Goal: Task Accomplishment & Management: Find specific page/section

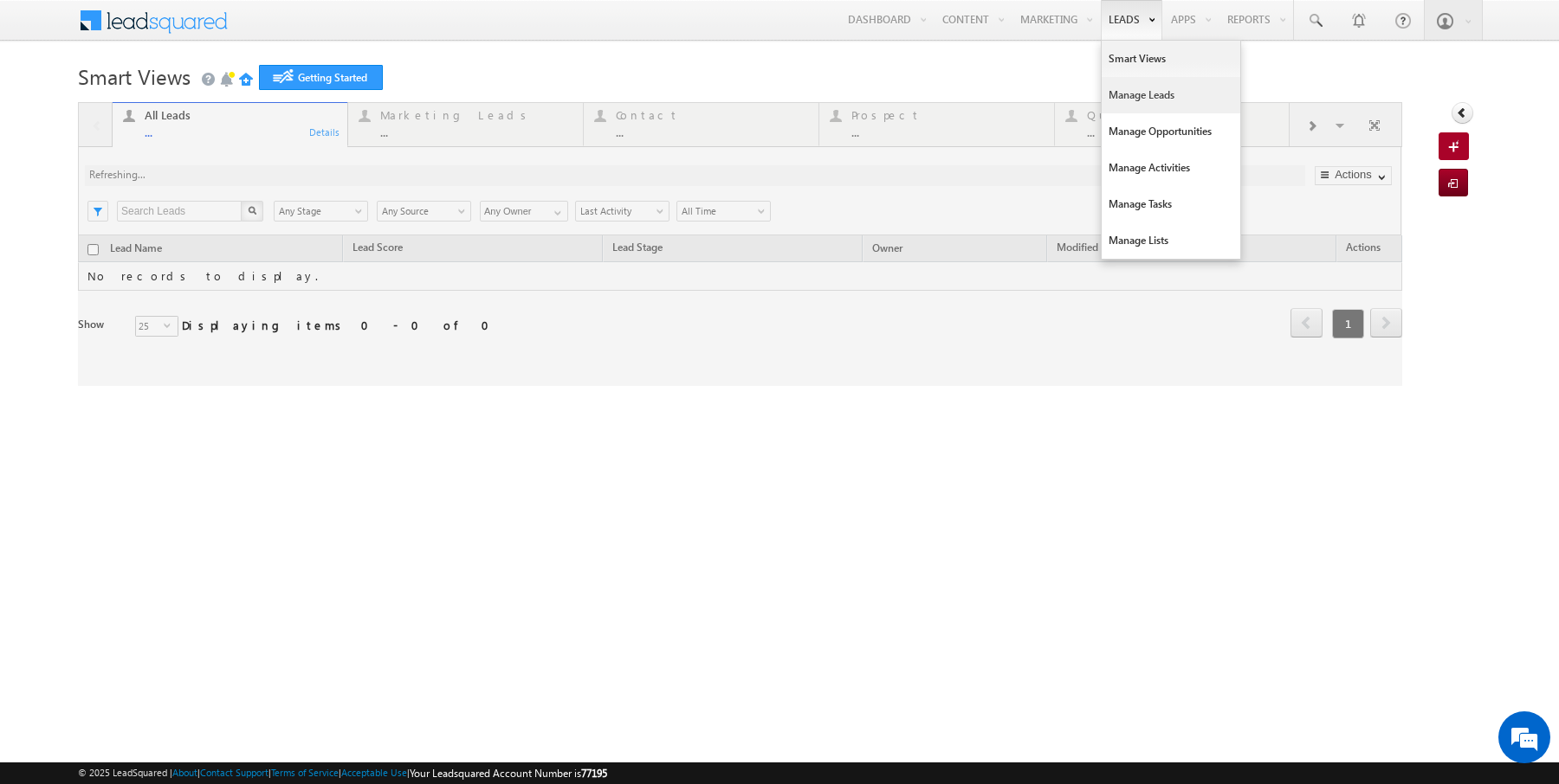
click at [1132, 105] on link "Manage Leads" at bounding box center [1171, 95] width 138 height 37
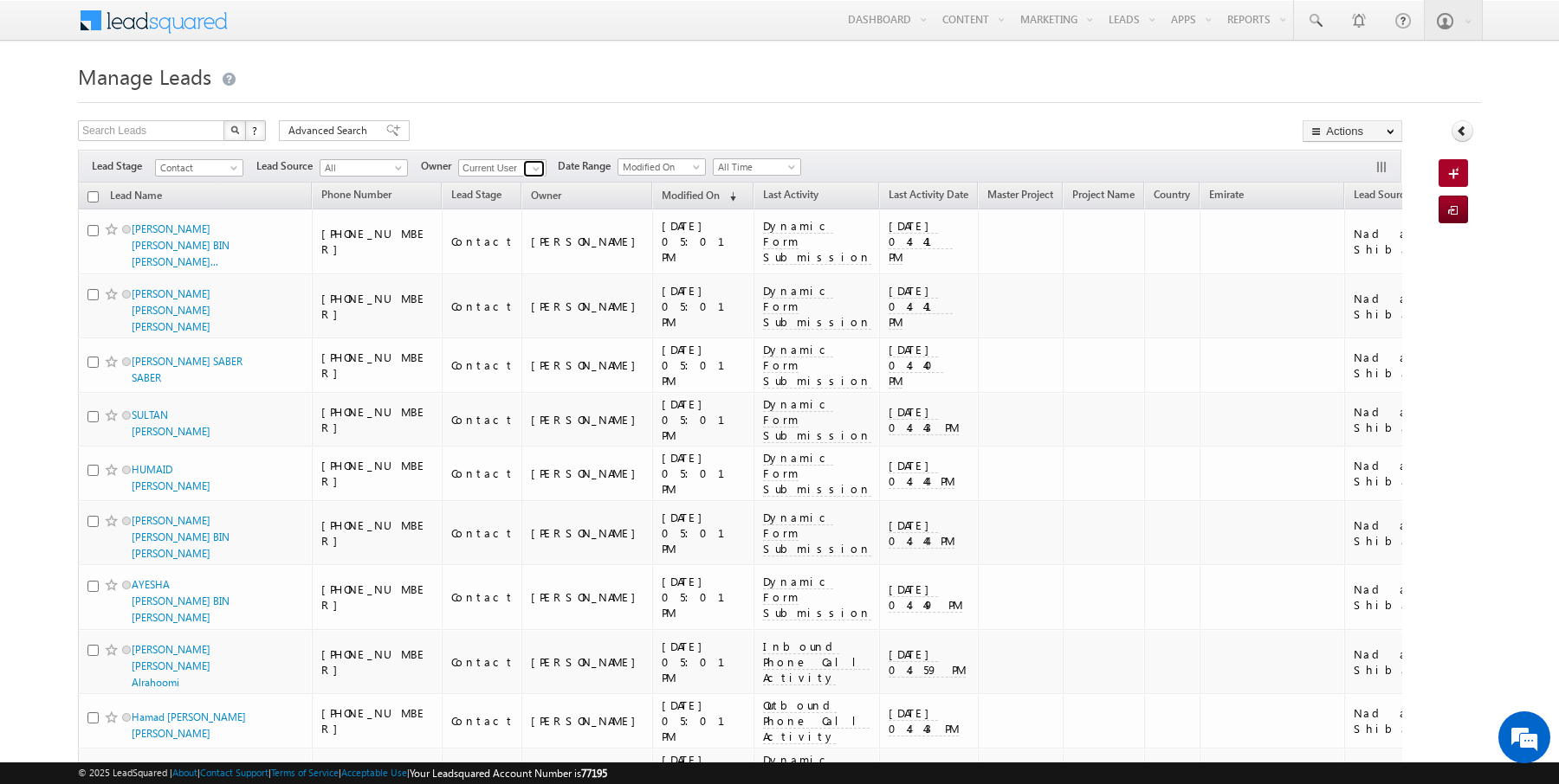
click at [538, 161] on span at bounding box center [536, 168] width 13 height 13
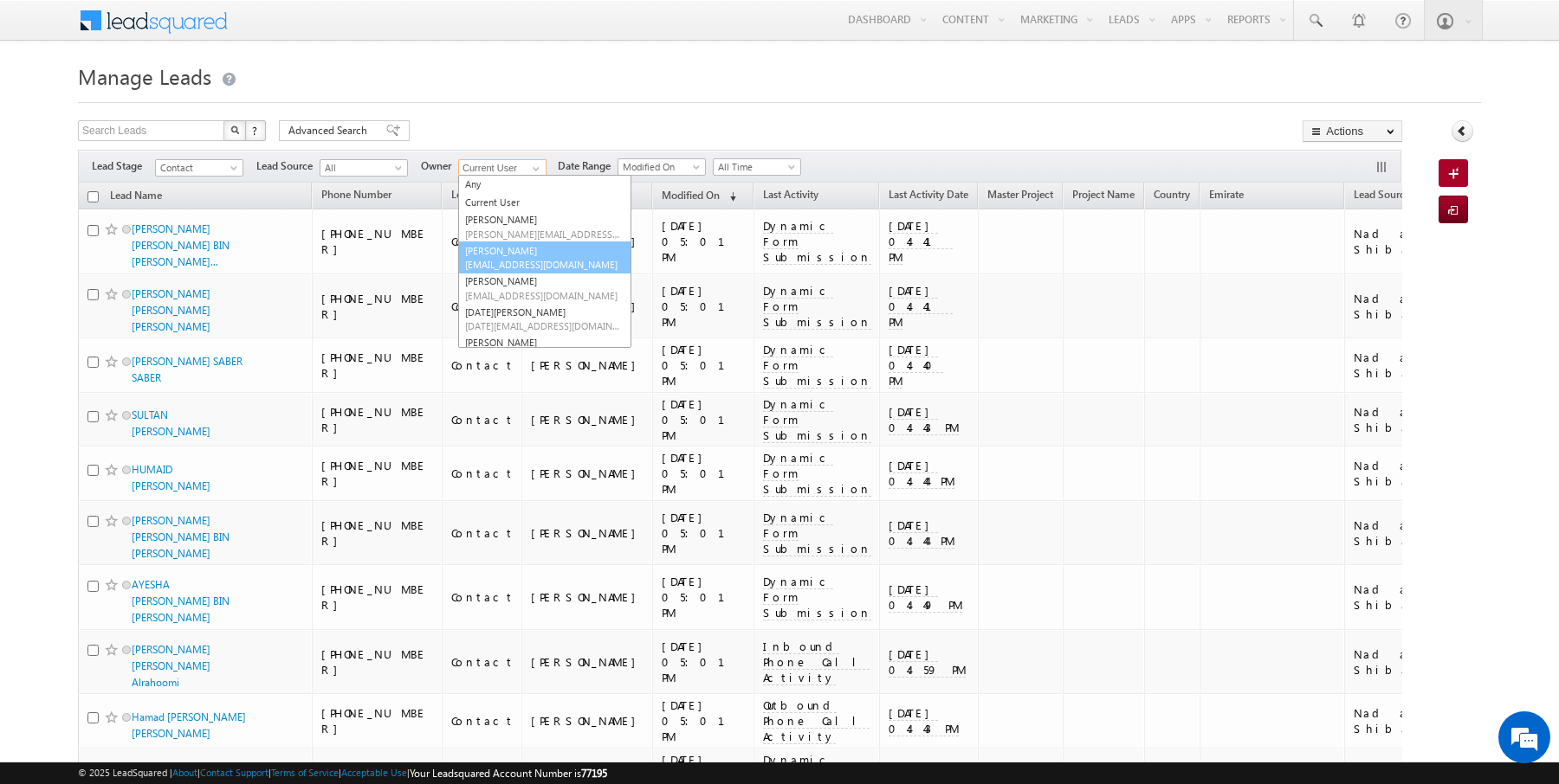
click at [502, 249] on link "[PERSON_NAME] [EMAIL_ADDRESS][DOMAIN_NAME]" at bounding box center [545, 257] width 173 height 33
type input "[PERSON_NAME]"
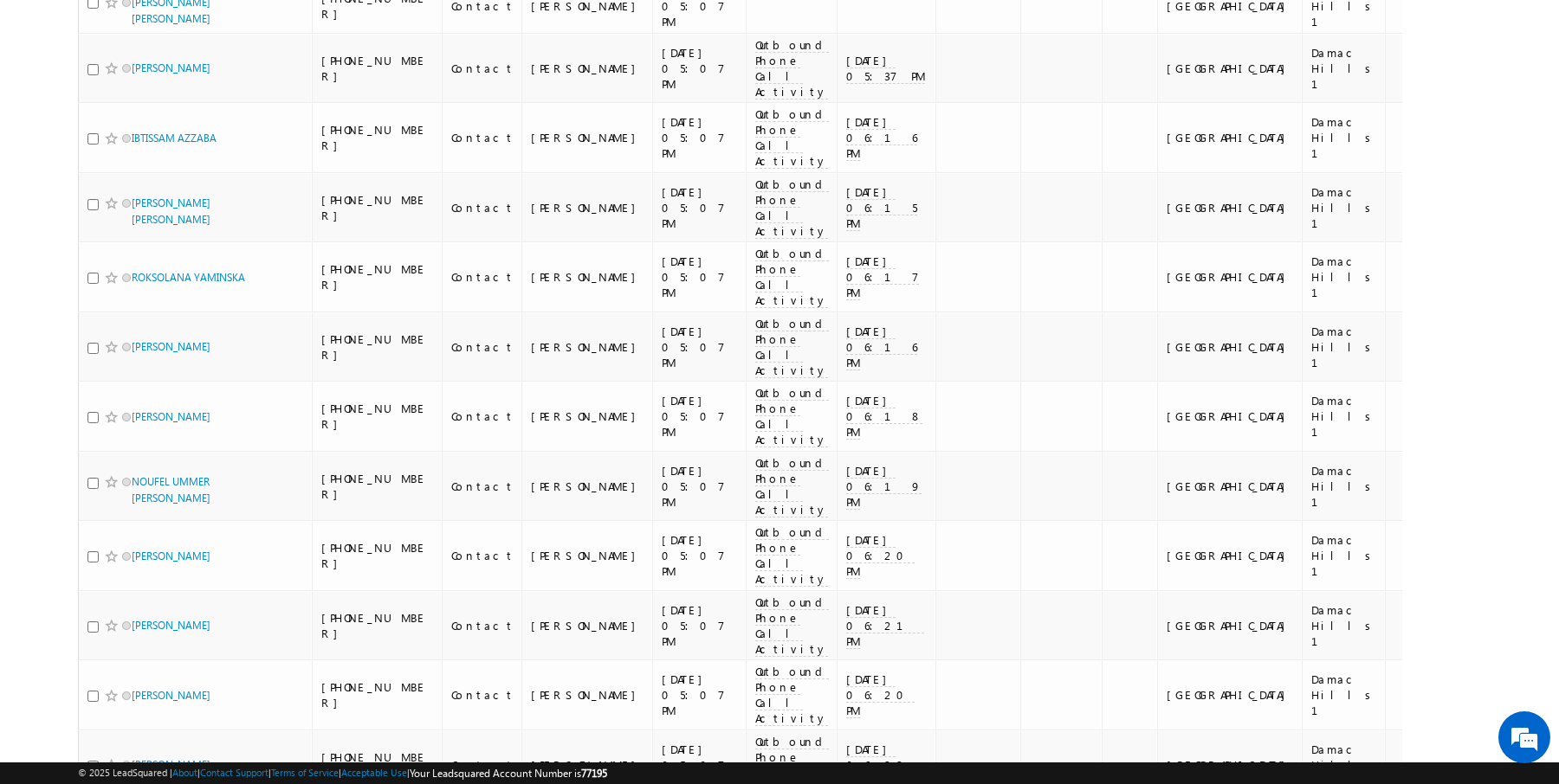
scroll to position [1622, 0]
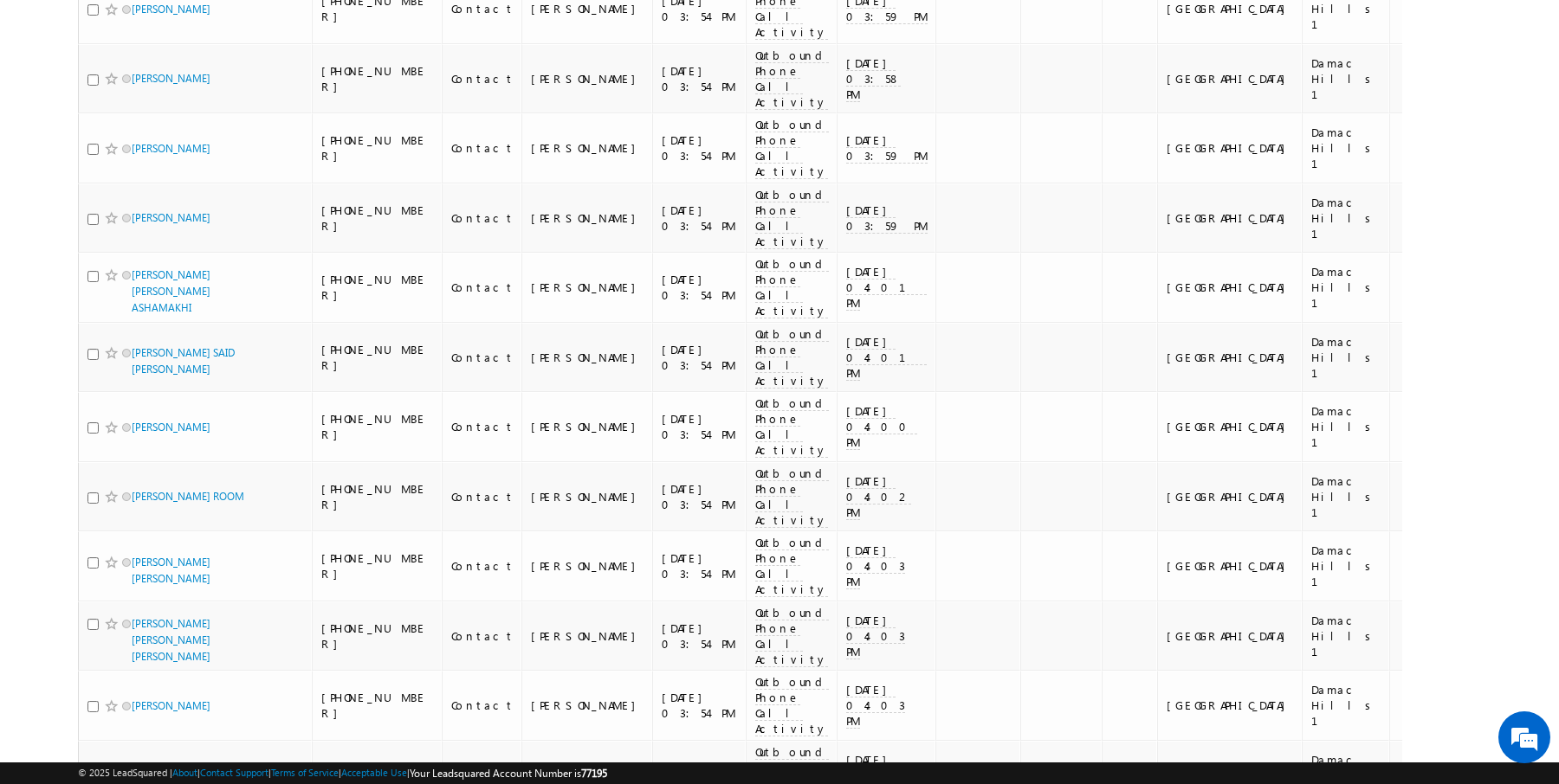
scroll to position [1679, 0]
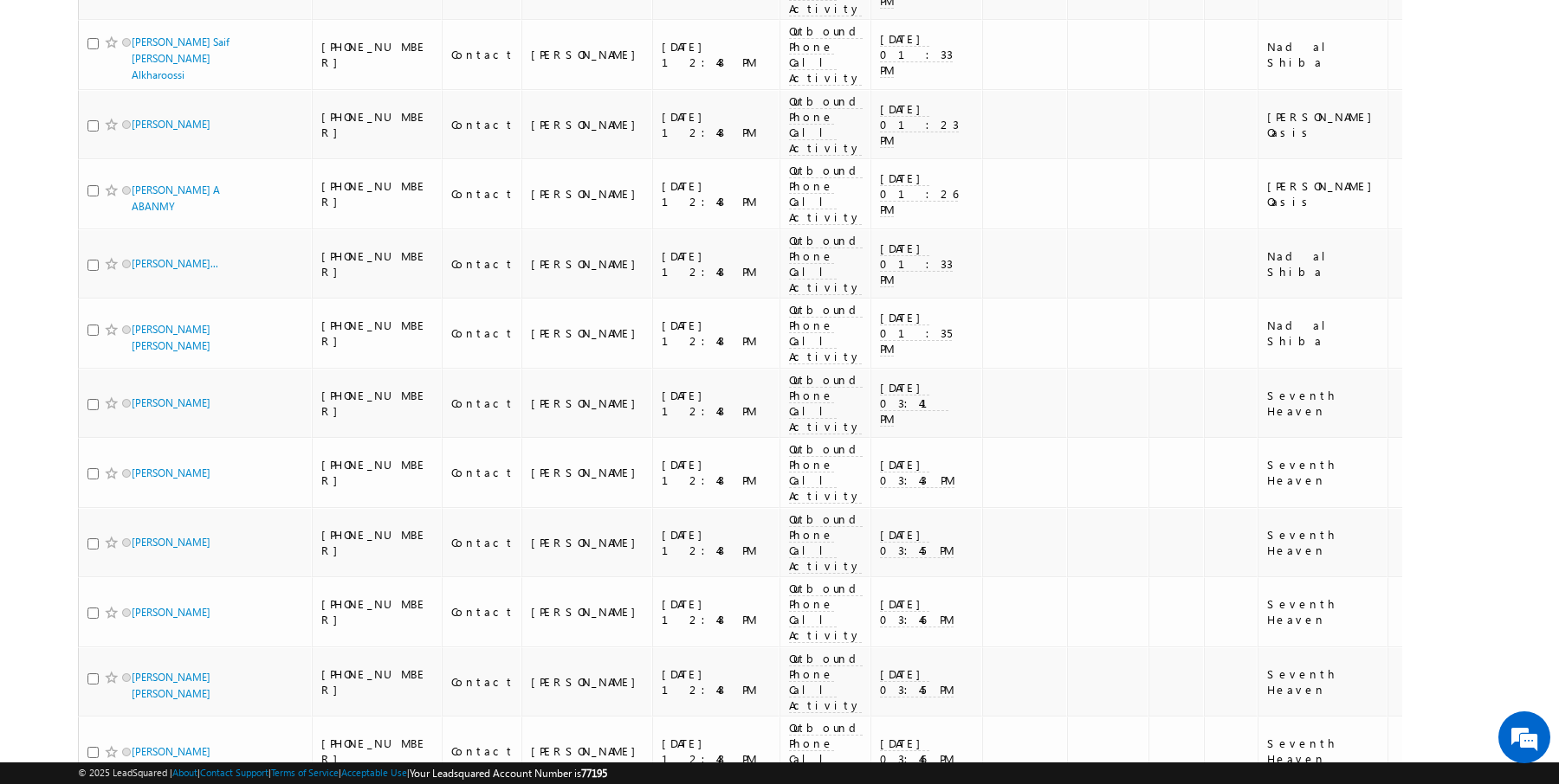
scroll to position [1686, 0]
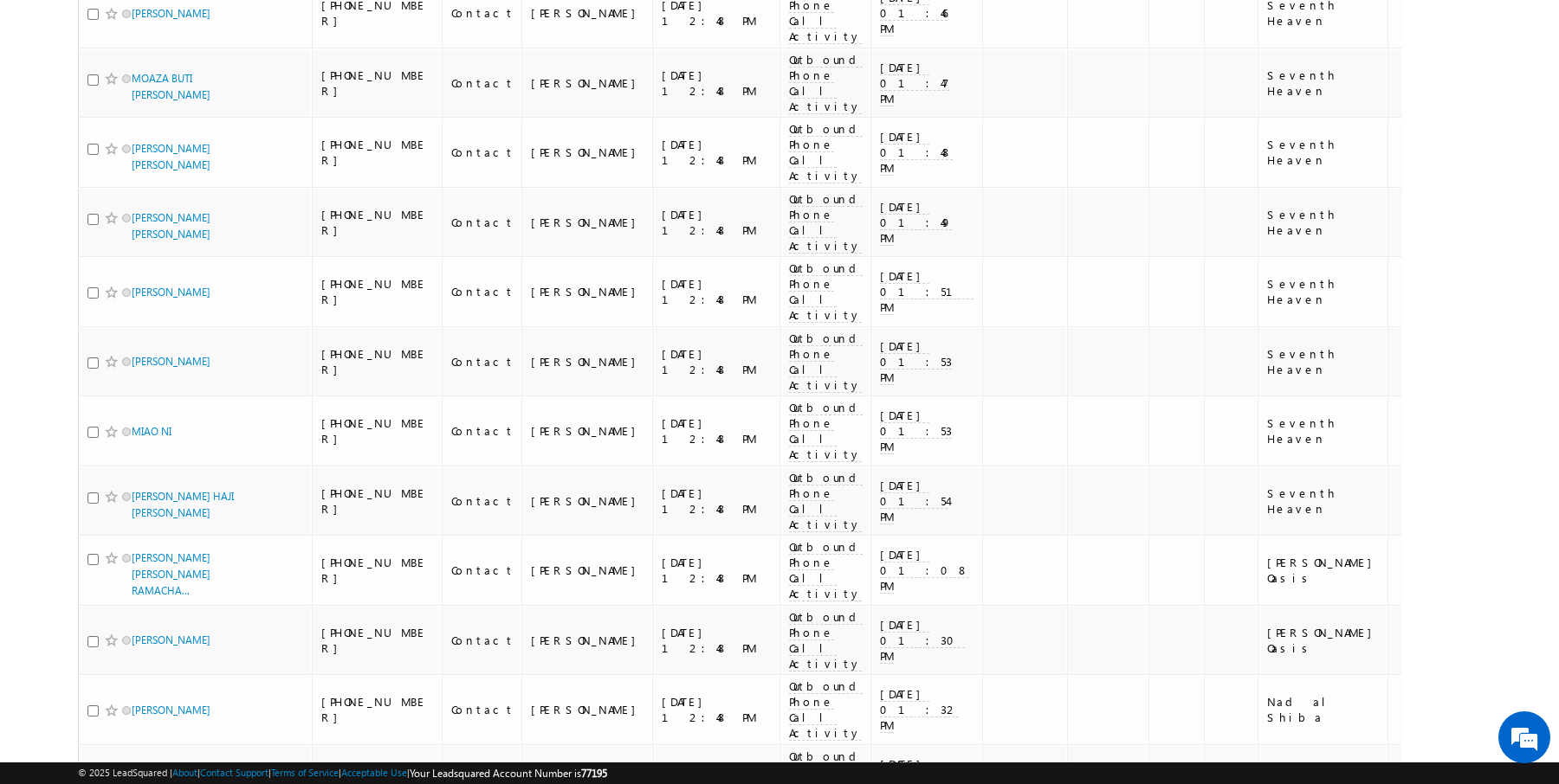
scroll to position [0, 0]
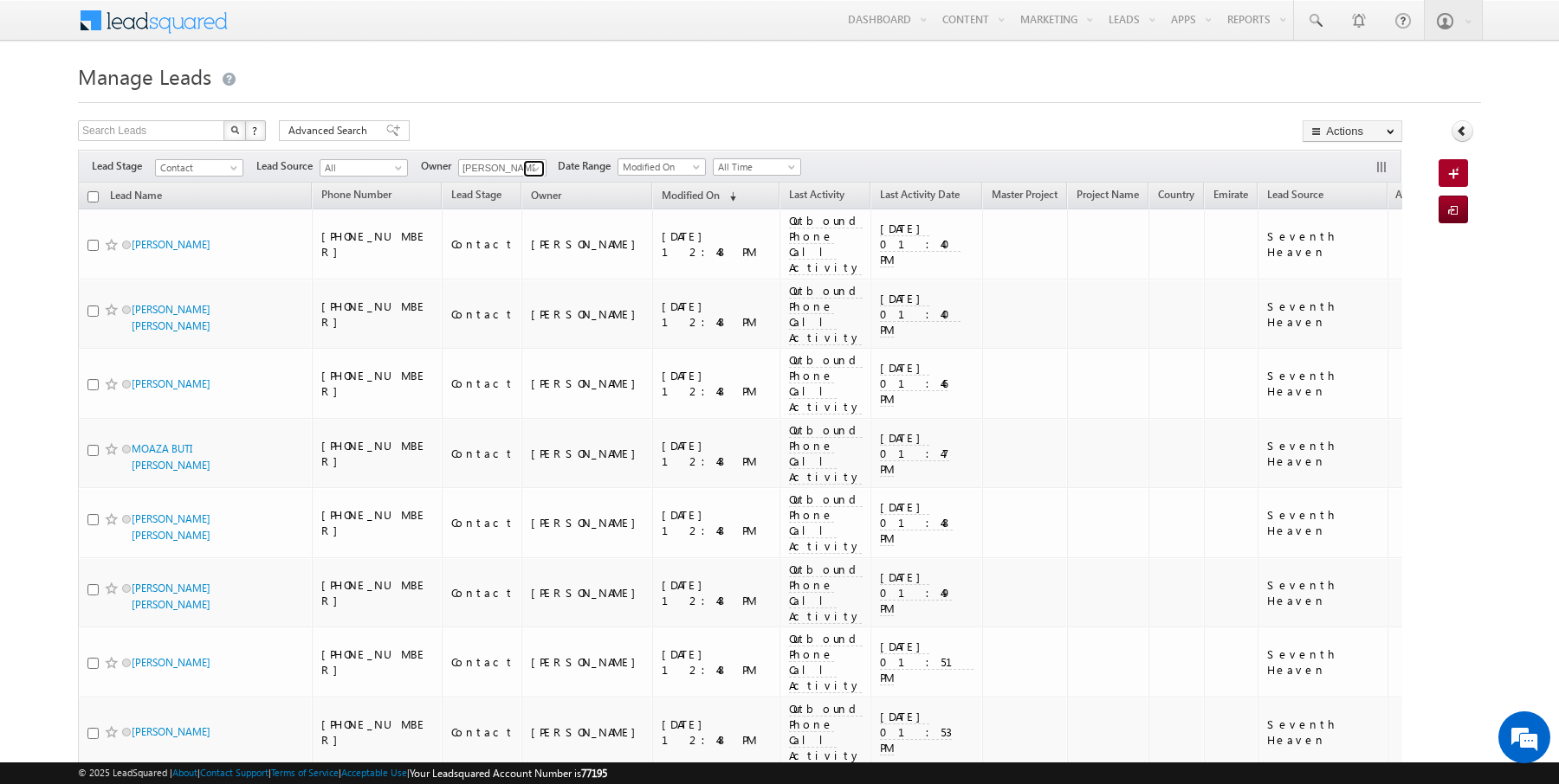
click at [531, 169] on span at bounding box center [536, 168] width 13 height 13
click at [577, 98] on div at bounding box center [780, 98] width 1403 height 12
click at [318, 128] on span "Advanced Search" at bounding box center [330, 131] width 84 height 15
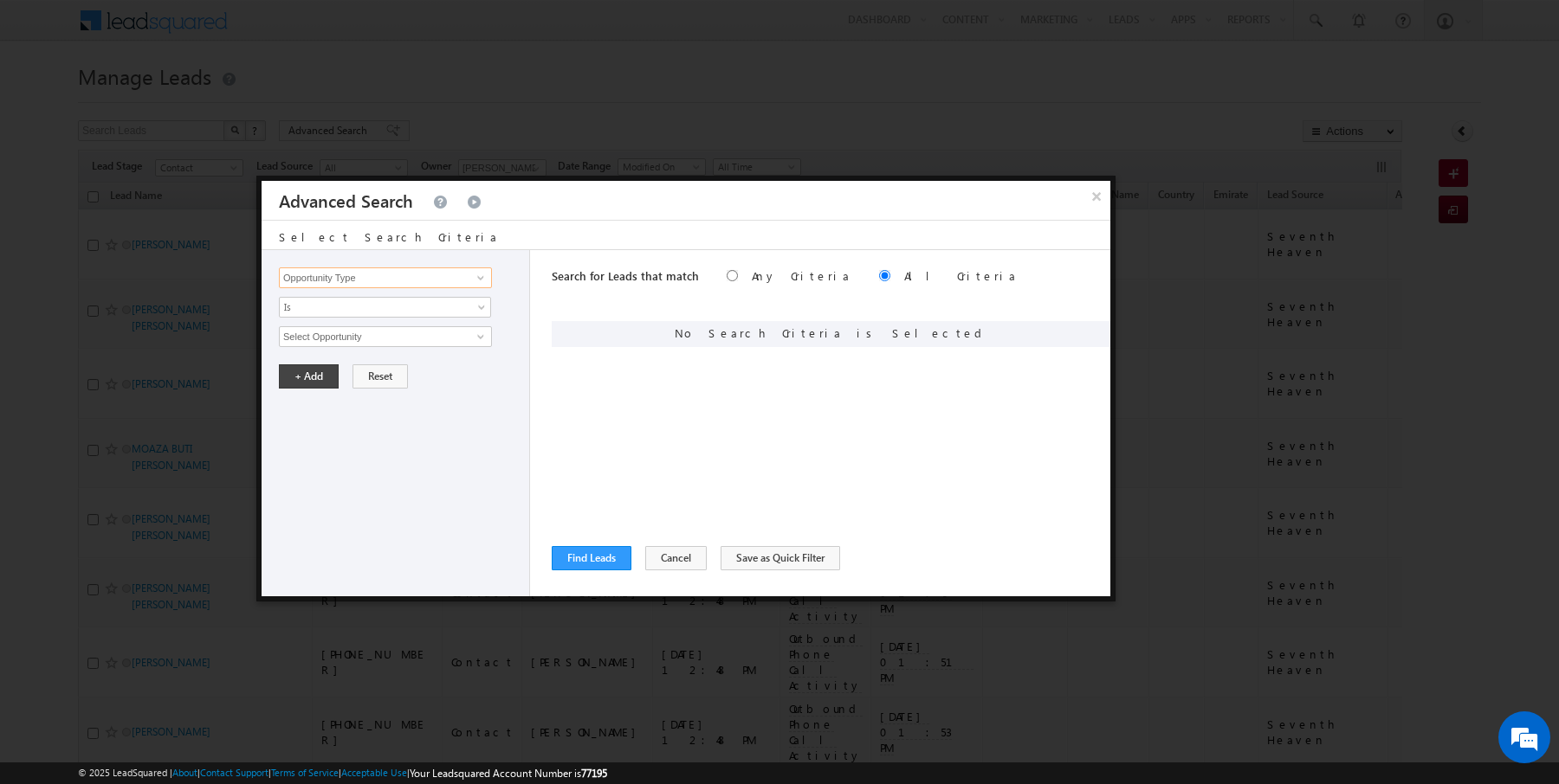
click at [367, 276] on input "Opportunity Type" at bounding box center [385, 278] width 213 height 21
click at [350, 312] on link "Lead Source" at bounding box center [385, 312] width 213 height 20
type input "Lead Source"
click at [321, 331] on span "None Selected" at bounding box center [378, 337] width 197 height 19
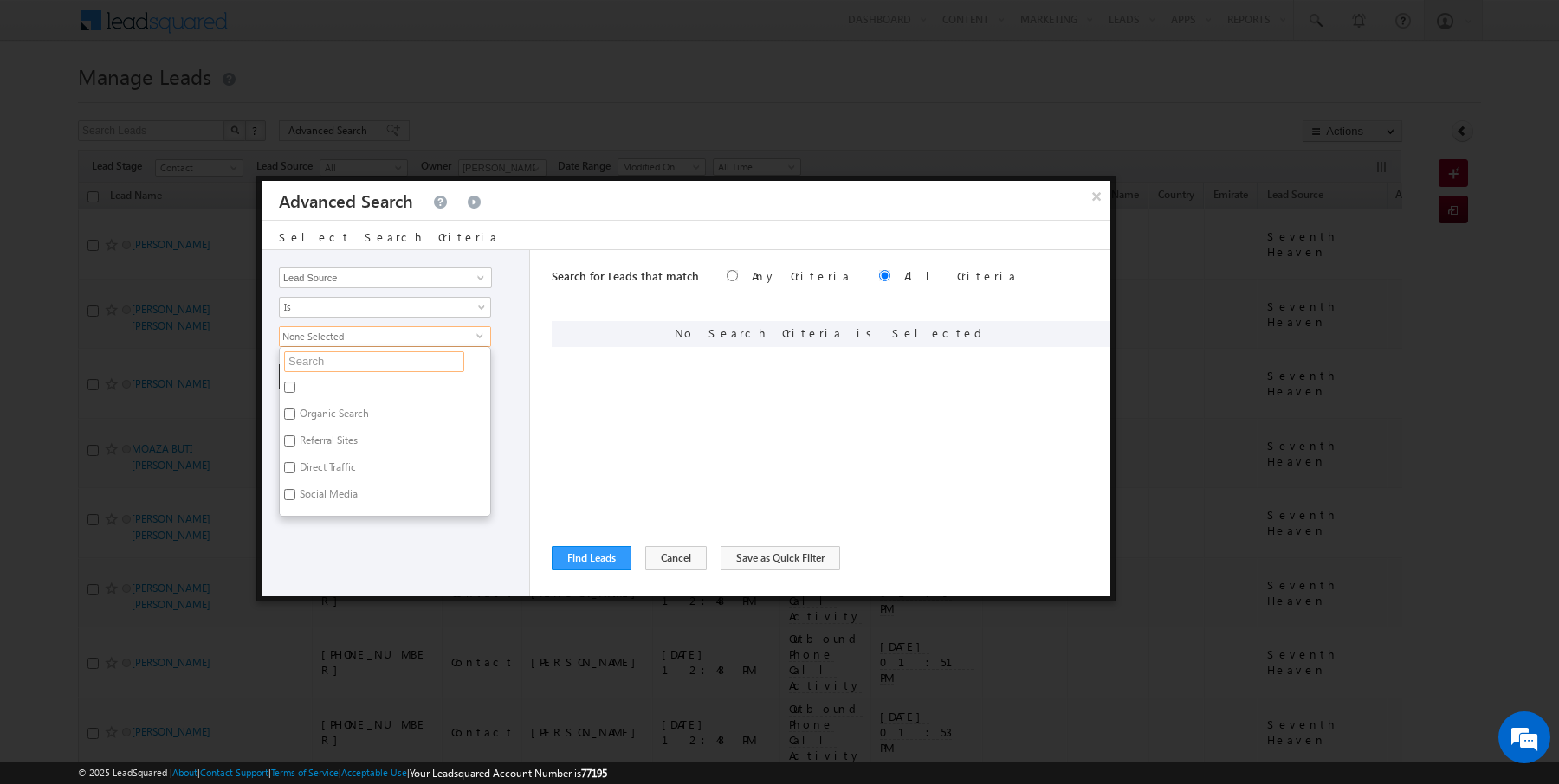
click at [322, 352] on input "text" at bounding box center [374, 362] width 180 height 21
type input "mar"
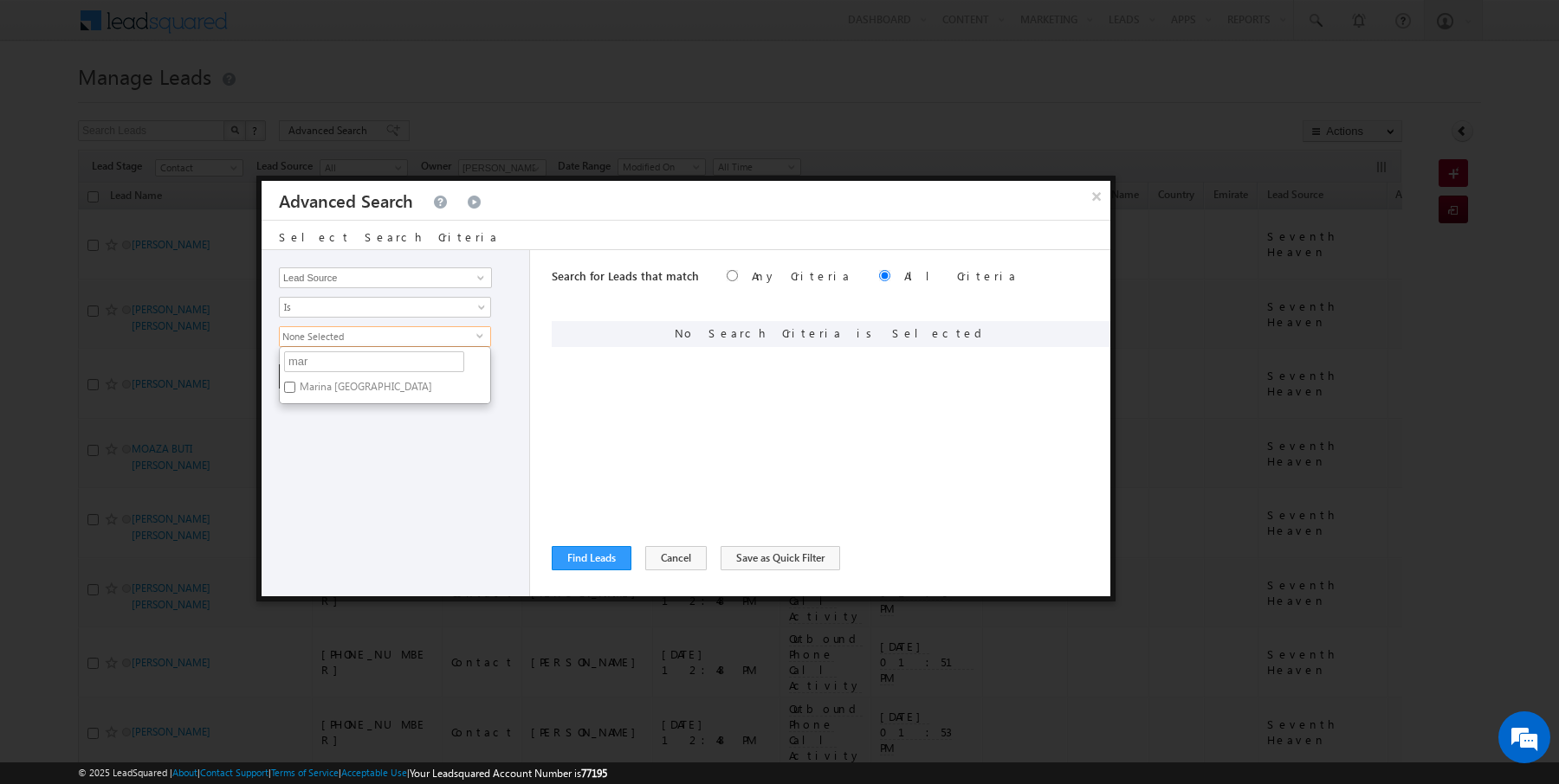
click at [305, 380] on label "Marina [GEOGRAPHIC_DATA]" at bounding box center [364, 390] width 170 height 27
click at [295, 381] on input "Marina [GEOGRAPHIC_DATA]" at bounding box center [290, 387] width 12 height 12
checkbox input "true"
click at [310, 355] on input "mar" at bounding box center [374, 362] width 180 height 21
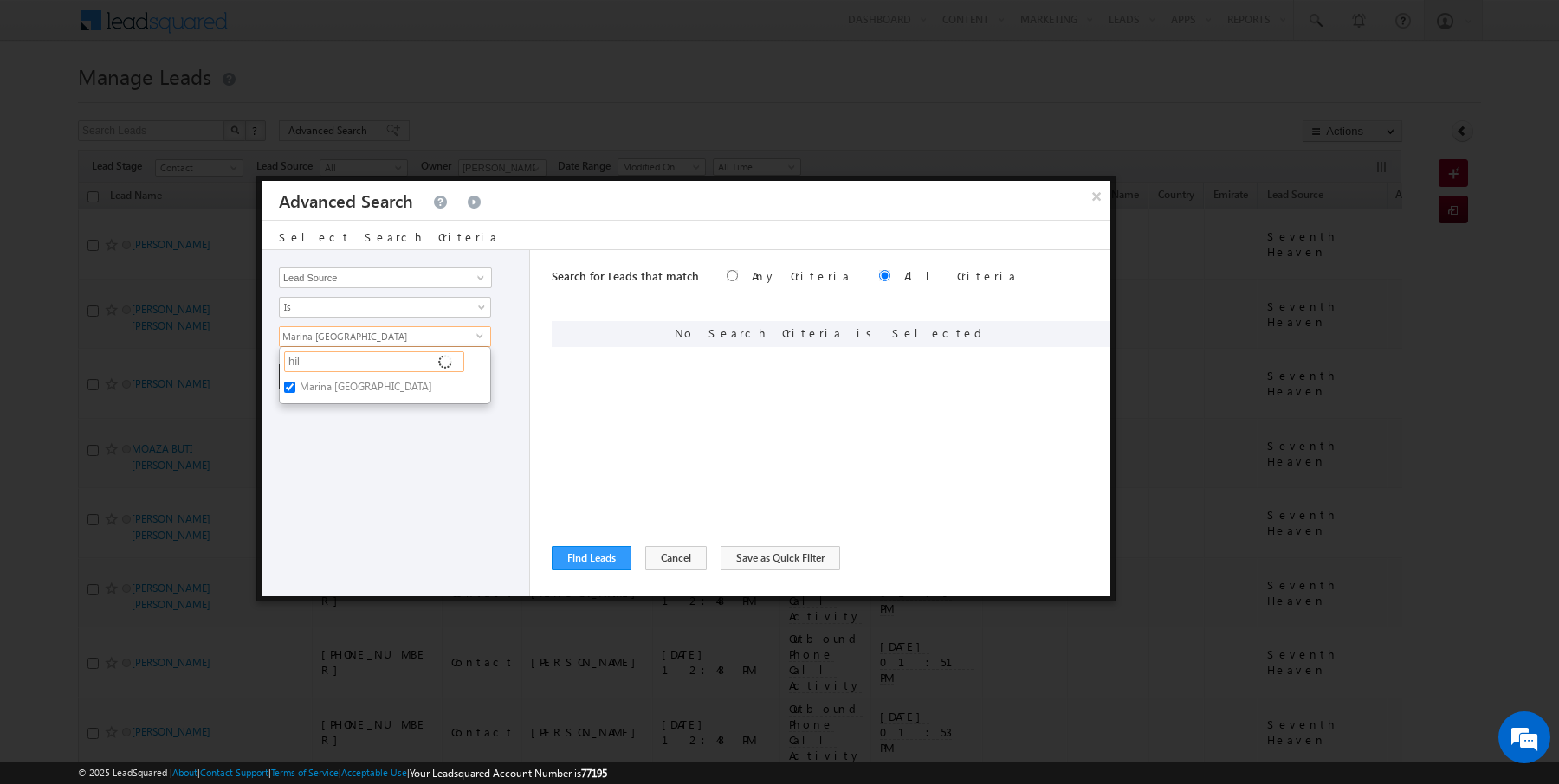
type input "hill"
click at [319, 432] on label "[GEOGRAPHIC_DATA]" at bounding box center [347, 444] width 136 height 27
click at [295, 435] on input "[GEOGRAPHIC_DATA]" at bounding box center [290, 441] width 12 height 12
checkbox input "true"
click at [320, 479] on div "Opportunity Type Lead Activity Task Sales Group Prospect Id Address 1 Address 2…" at bounding box center [395, 423] width 268 height 346
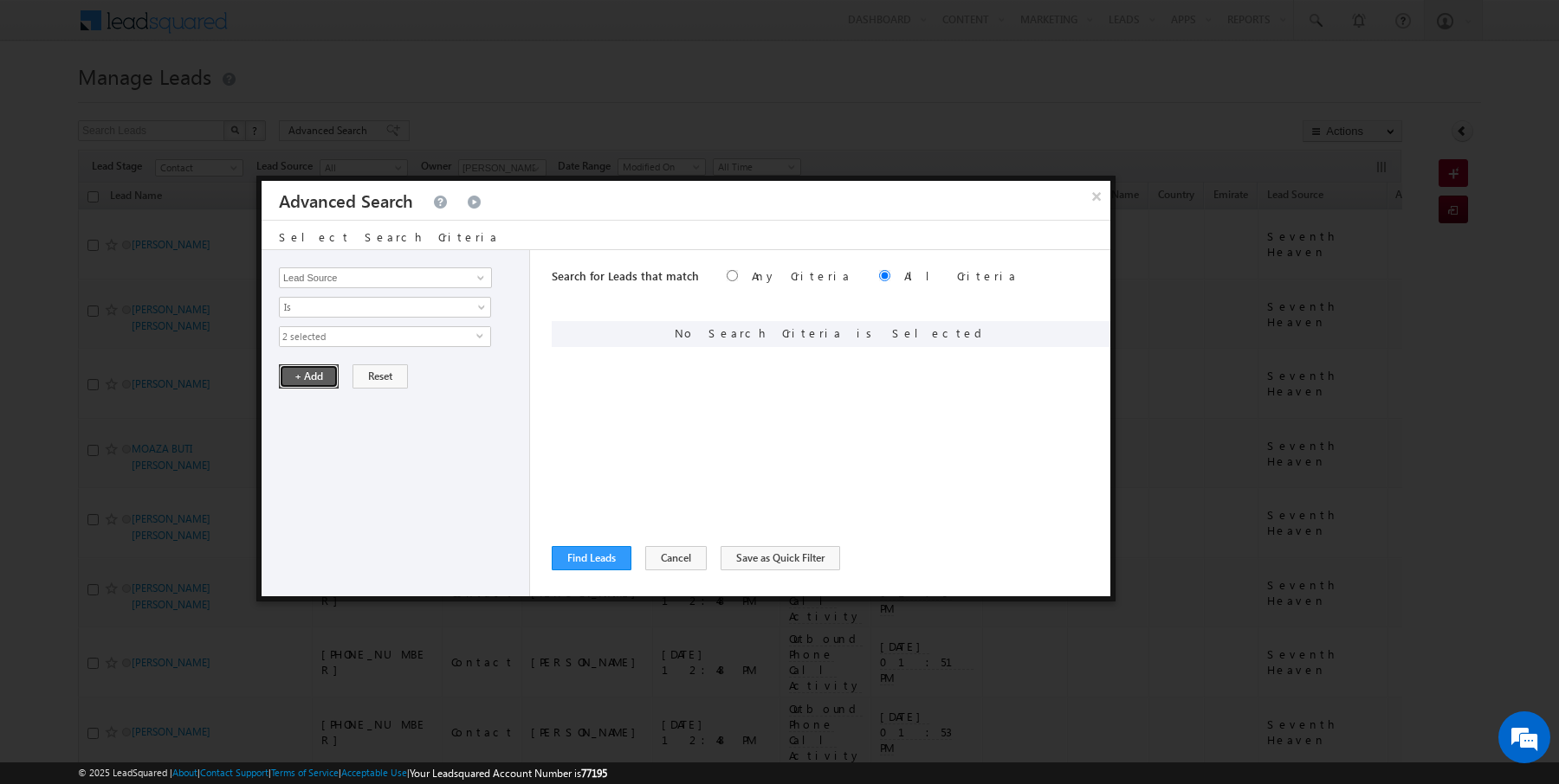
click at [306, 367] on button "+ Add" at bounding box center [309, 376] width 60 height 24
click at [574, 573] on div "Search for Leads that match Any Criteria All Criteria Note that the current tri…" at bounding box center [830, 423] width 558 height 346
click at [577, 566] on button "Find Leads" at bounding box center [591, 558] width 80 height 24
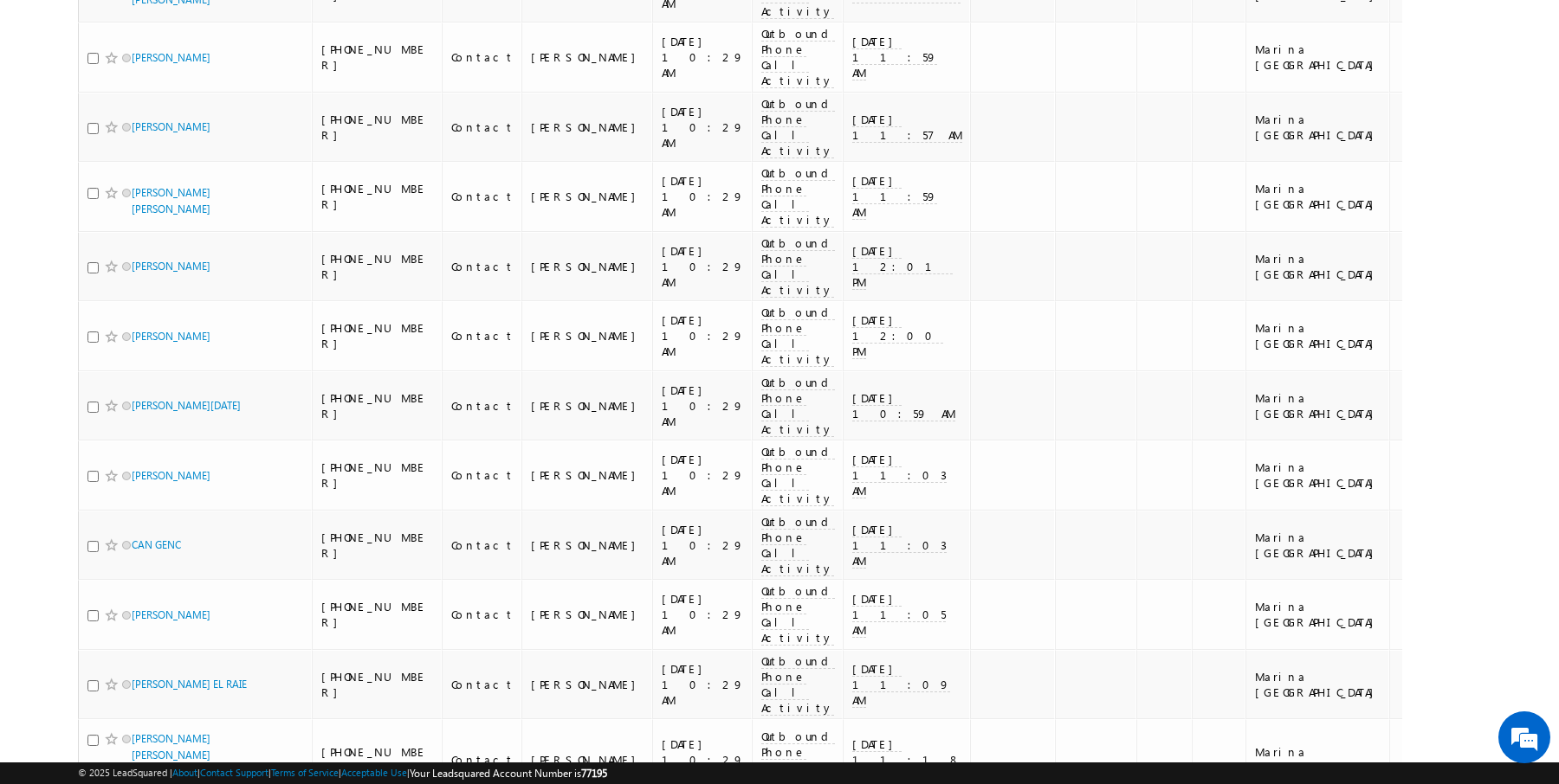
scroll to position [1655, 0]
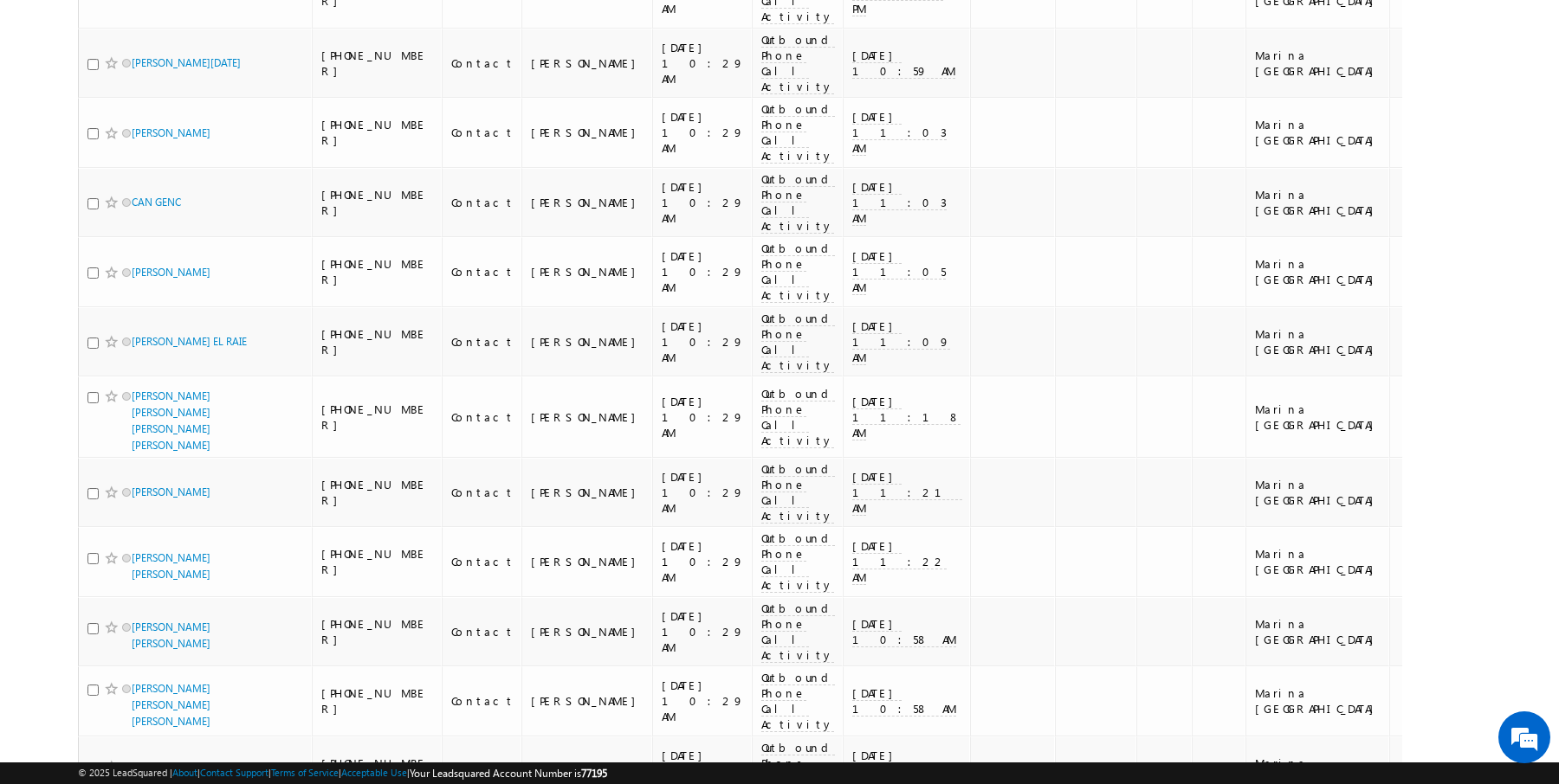
click at [136, 747] on li "100" at bounding box center [137, 752] width 41 height 17
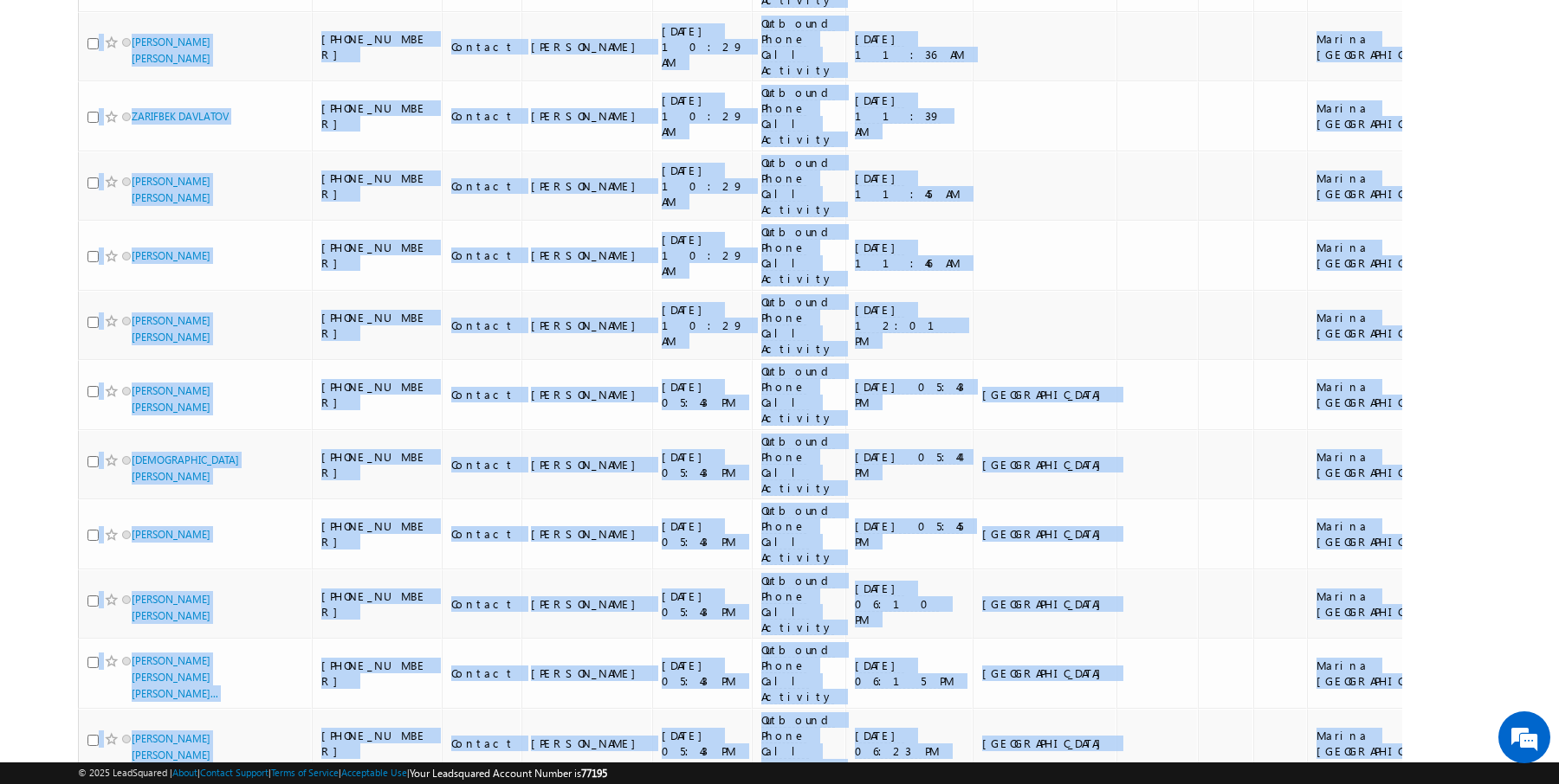
scroll to position [3840, 0]
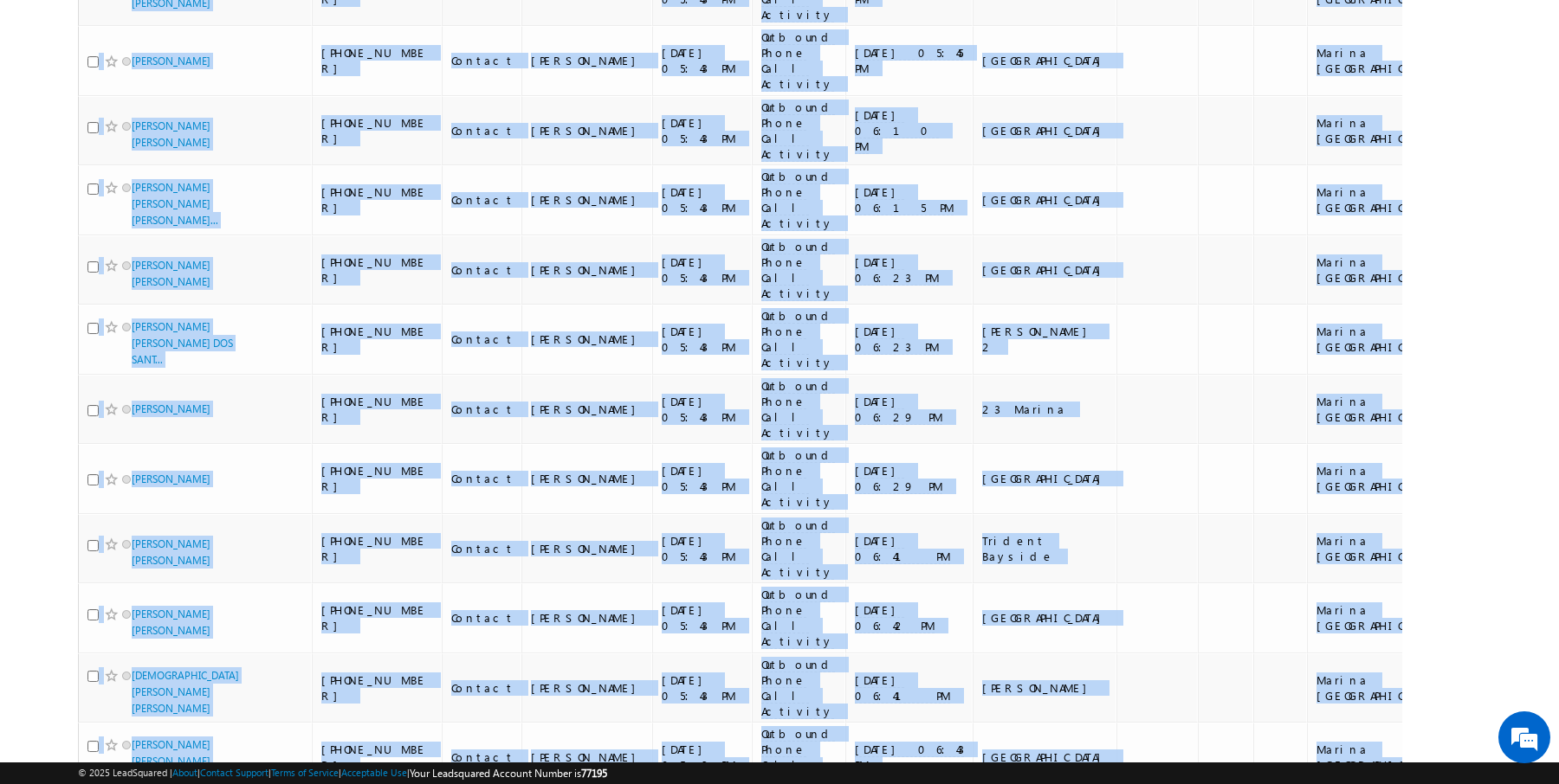
drag, startPoint x: 63, startPoint y: 206, endPoint x: 1299, endPoint y: 647, distance: 1312.3
copy div "Lead Name Phone Number Lead Stage Owner Modified On (sorted descending) Last Ac…"
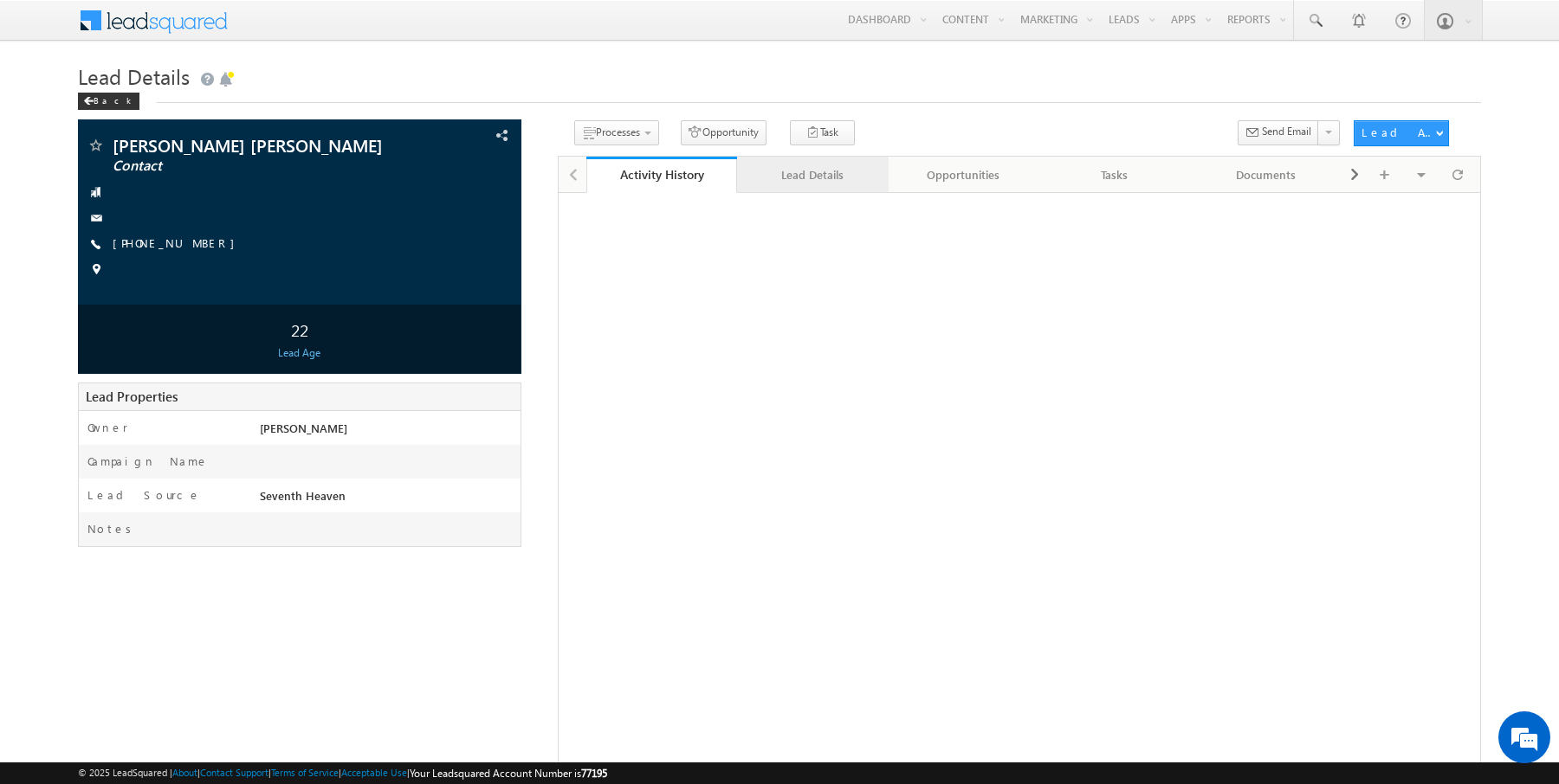
click at [802, 181] on div "Lead Details" at bounding box center [811, 175] width 122 height 21
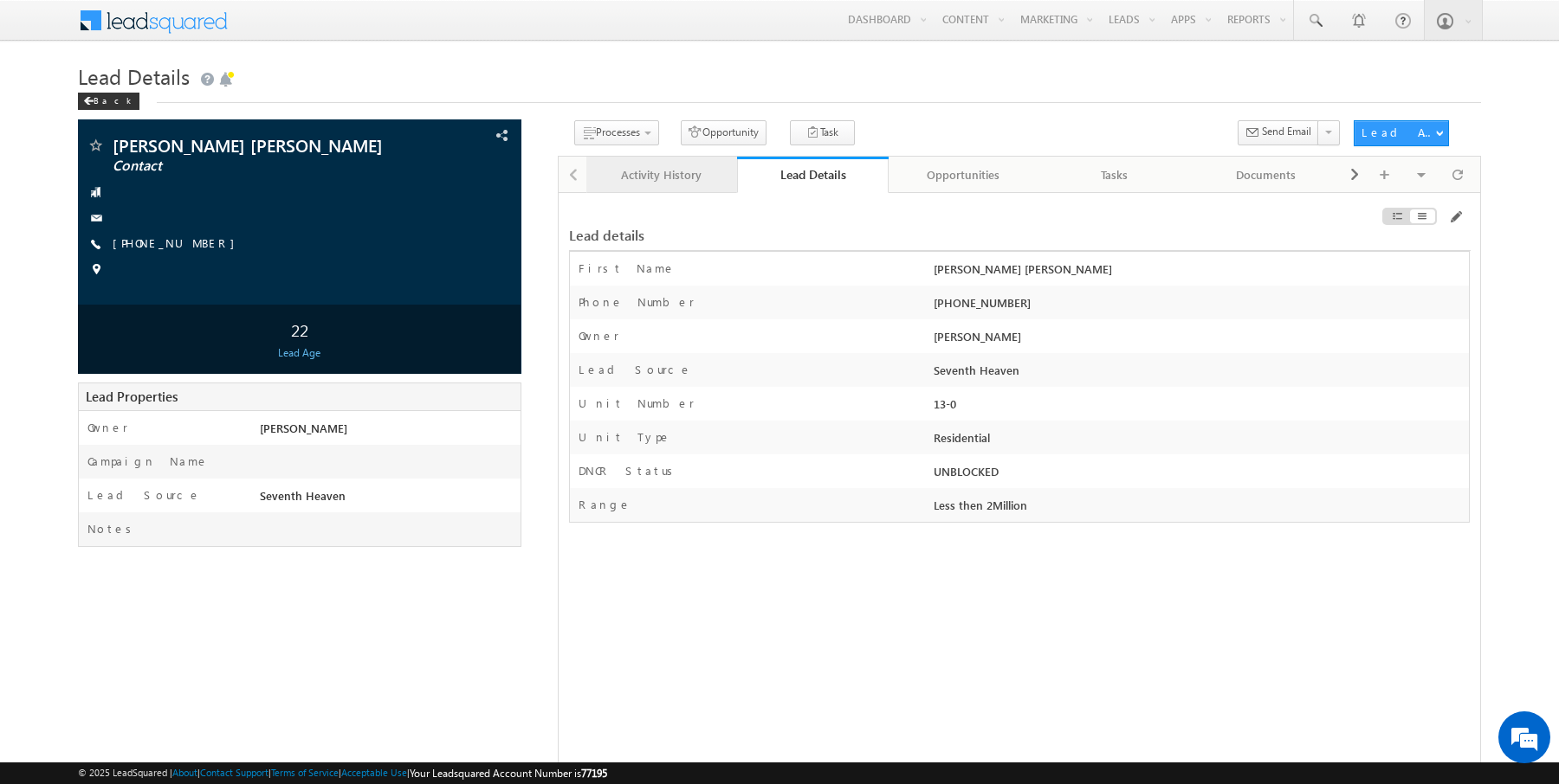
click at [660, 180] on div "Activity History" at bounding box center [660, 175] width 122 height 21
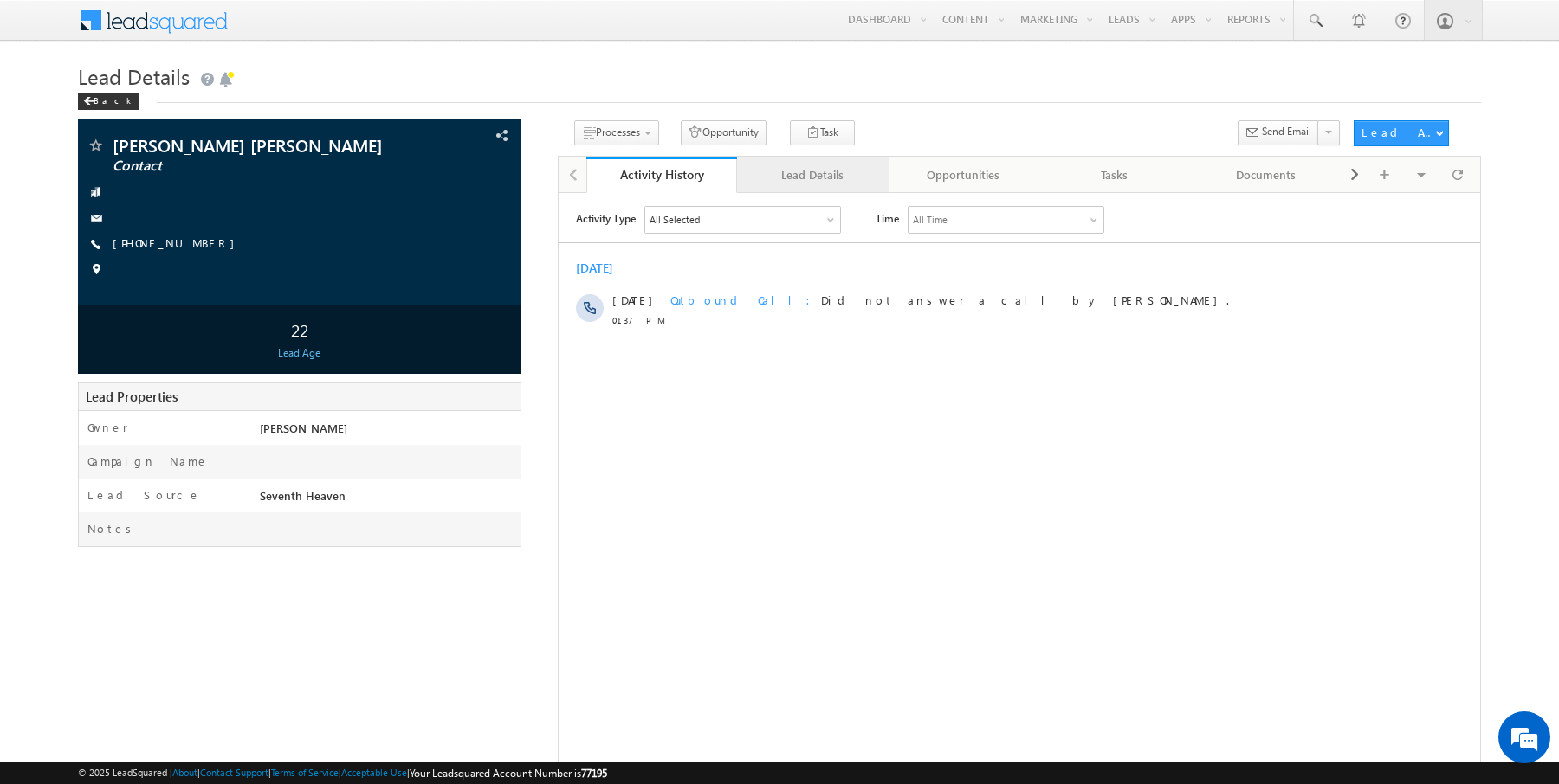
click at [773, 173] on div "Lead Details" at bounding box center [811, 175] width 122 height 21
click at [828, 173] on div "Lead Details" at bounding box center [811, 175] width 122 height 21
